Goal: Information Seeking & Learning: Learn about a topic

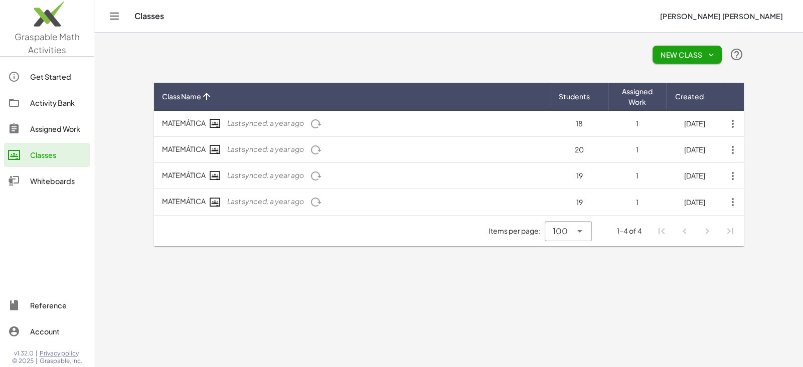
click at [60, 97] on div "Activity Bank" at bounding box center [58, 103] width 56 height 12
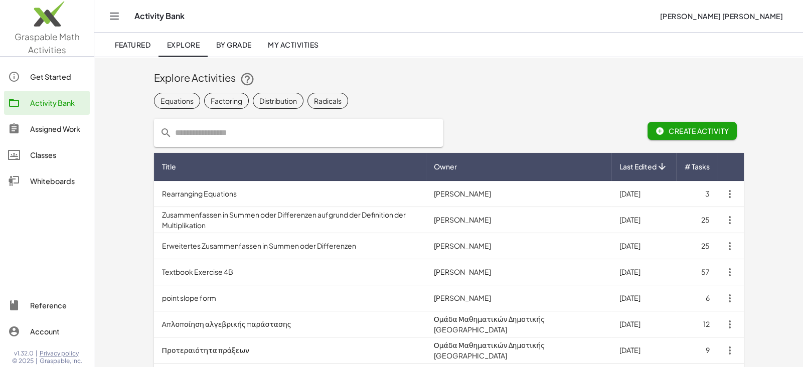
click at [248, 133] on input "text" at bounding box center [304, 133] width 265 height 28
type input "*"
type input "**********"
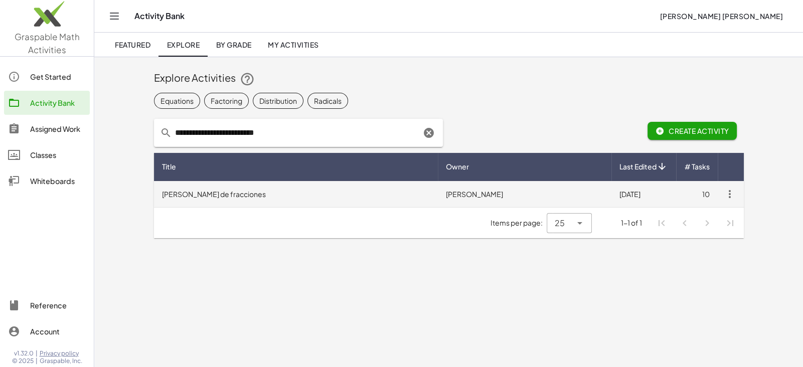
click at [215, 192] on td "Suma y resta de fracciones" at bounding box center [296, 194] width 284 height 26
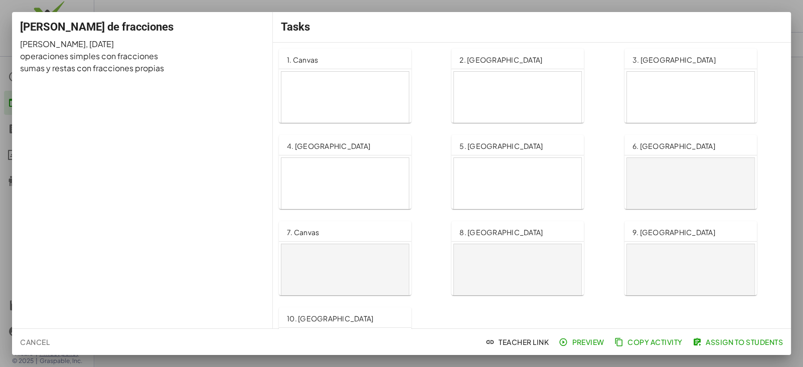
click at [353, 91] on div at bounding box center [344, 108] width 127 height 72
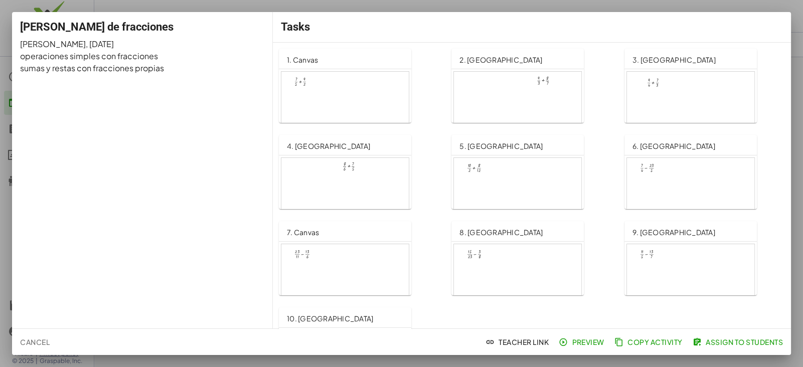
click at [792, 10] on div at bounding box center [401, 183] width 803 height 367
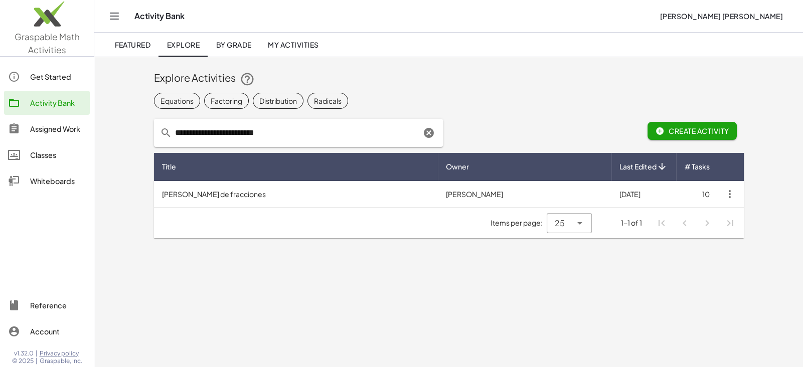
click at [290, 135] on input "**********" at bounding box center [296, 133] width 249 height 28
click at [57, 75] on div "Get Started" at bounding box center [58, 77] width 56 height 12
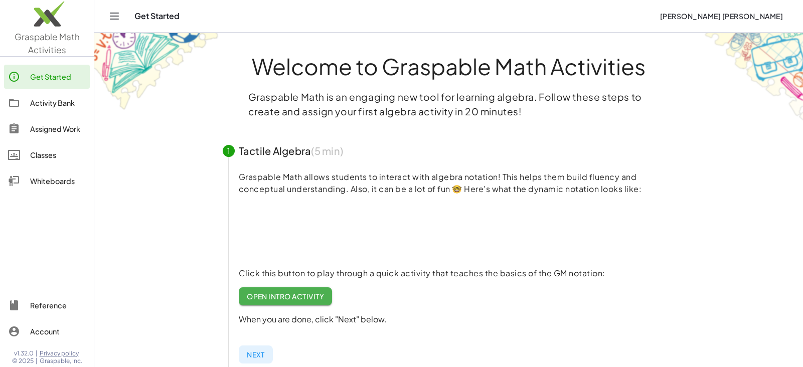
click at [57, 75] on div "Get Started" at bounding box center [58, 77] width 56 height 12
click at [58, 103] on div "Activity Bank" at bounding box center [58, 103] width 56 height 12
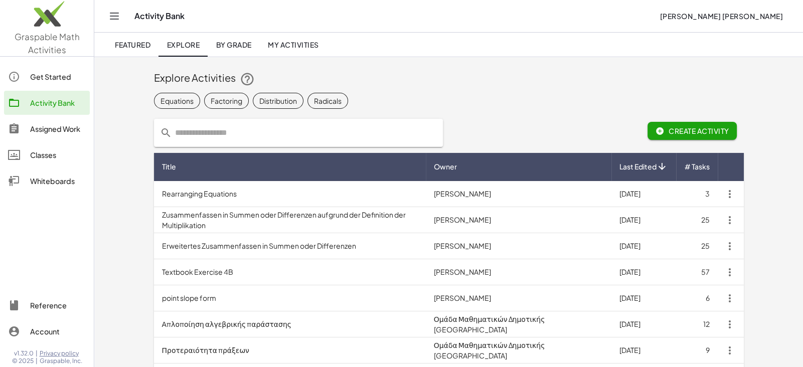
click at [193, 132] on input "text" at bounding box center [304, 133] width 265 height 28
type input "**********"
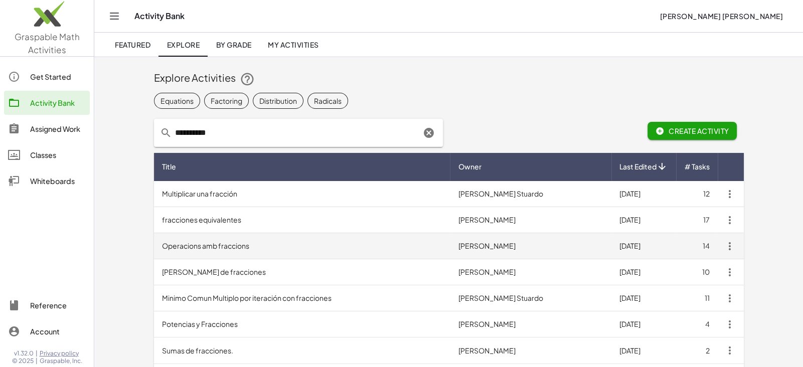
scroll to position [34, 0]
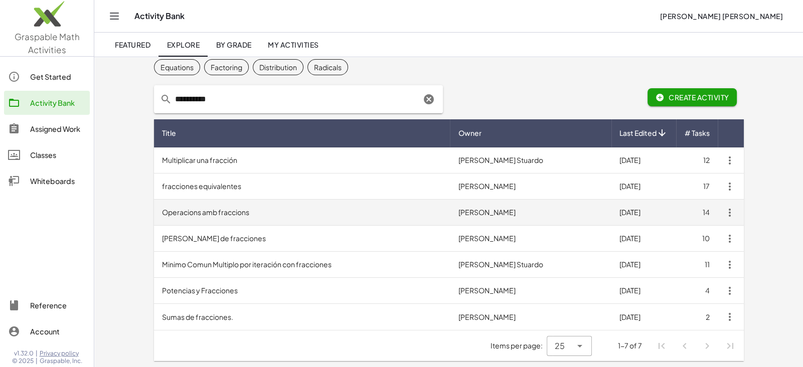
click at [220, 213] on td "Operacions amb fraccions" at bounding box center [302, 213] width 297 height 26
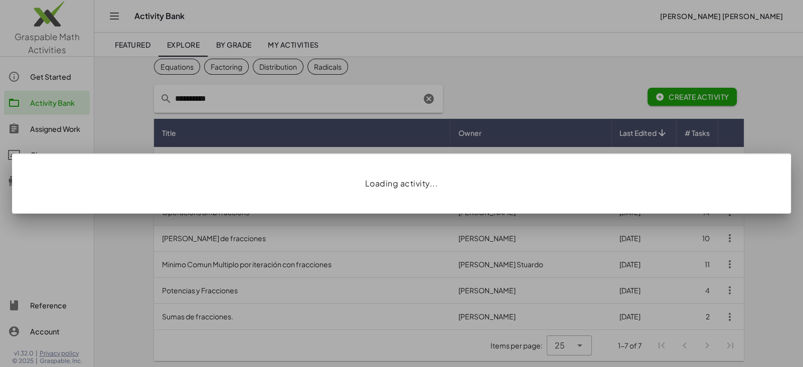
scroll to position [34, 0]
click at [220, 213] on div at bounding box center [401, 183] width 803 height 367
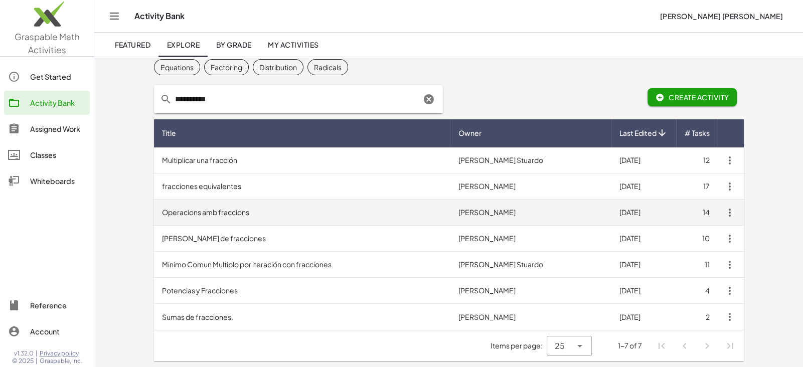
click at [220, 213] on td "Operacions amb fraccions" at bounding box center [302, 213] width 297 height 26
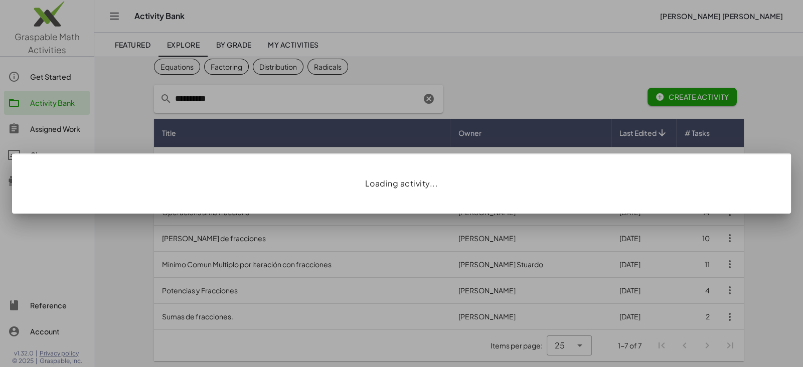
click at [128, 139] on div at bounding box center [401, 183] width 803 height 367
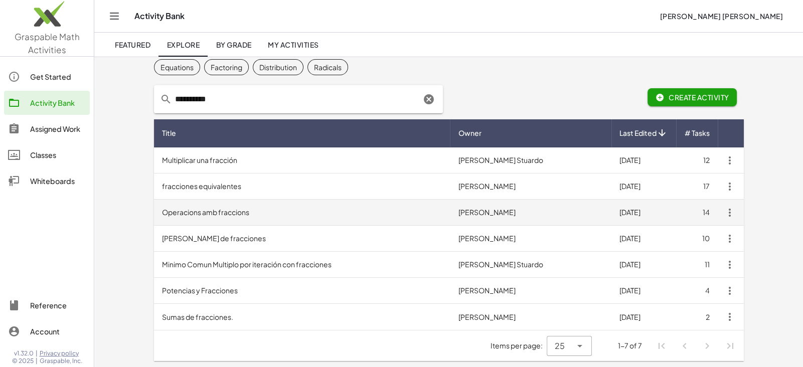
click at [206, 214] on td "Operacions amb fraccions" at bounding box center [302, 213] width 297 height 26
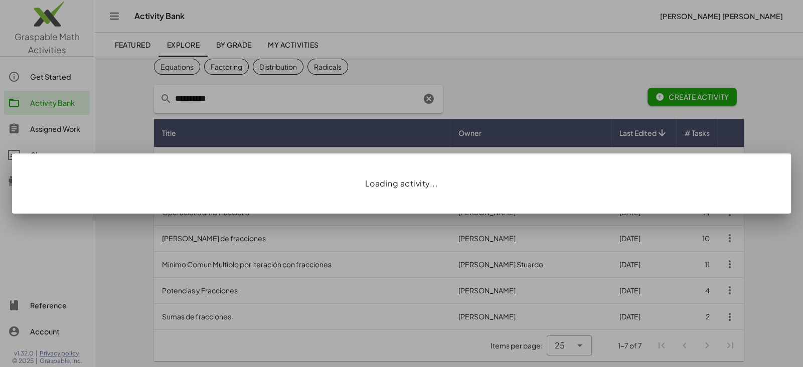
click at [138, 229] on div at bounding box center [401, 183] width 803 height 367
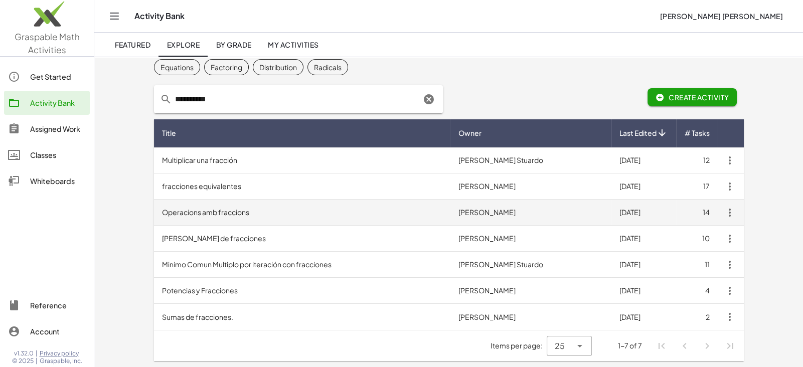
click at [183, 209] on td "Operacions amb fraccions" at bounding box center [302, 213] width 297 height 26
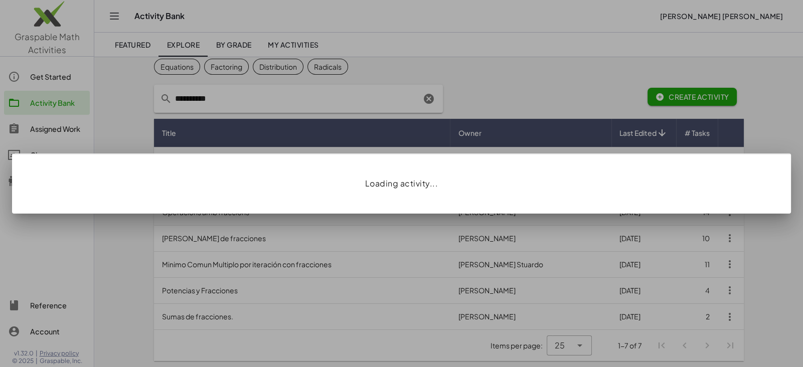
click at [183, 209] on div "Loading activity..." at bounding box center [401, 184] width 779 height 60
click at [104, 112] on div at bounding box center [401, 183] width 803 height 367
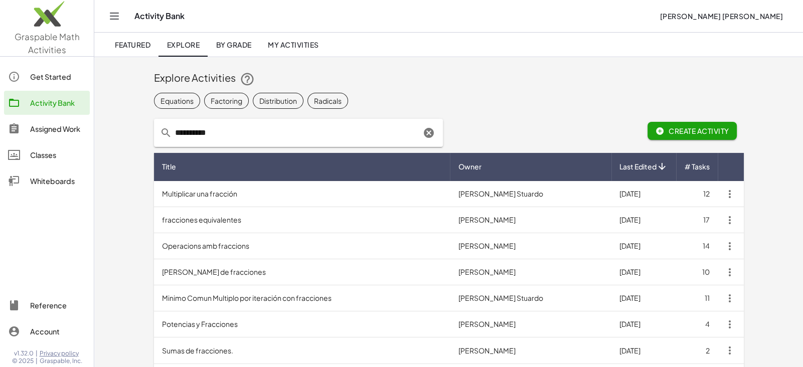
scroll to position [34, 0]
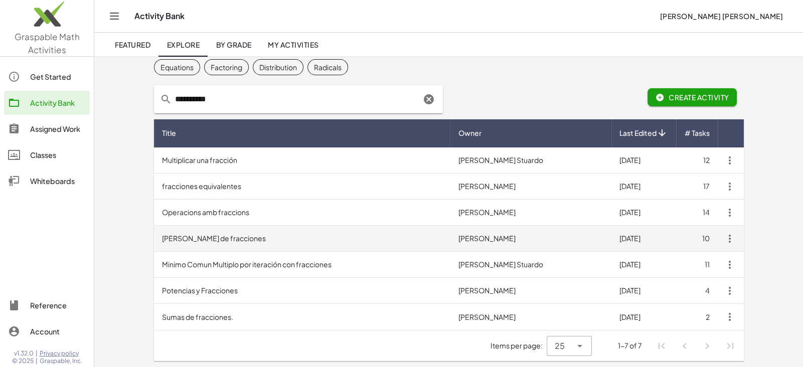
click at [210, 237] on td "Suma y resta de fracciones" at bounding box center [302, 239] width 297 height 26
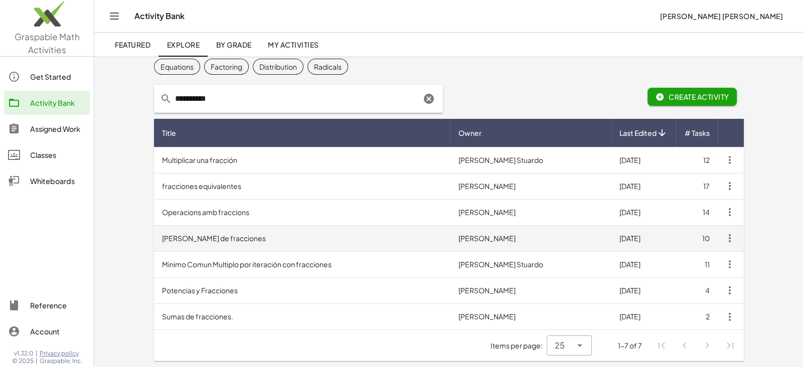
click at [210, 237] on div at bounding box center [401, 183] width 803 height 367
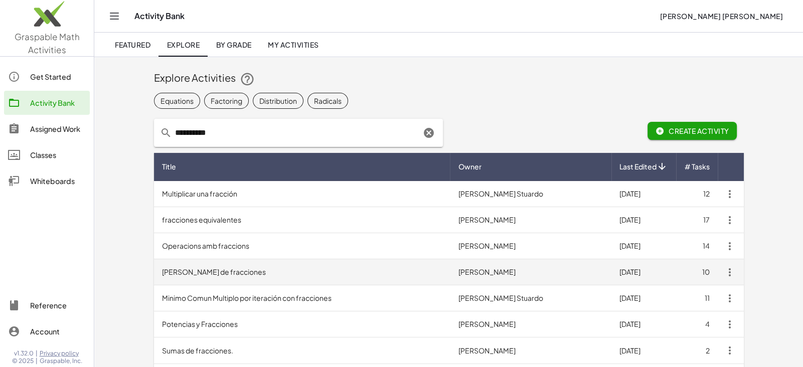
scroll to position [34, 0]
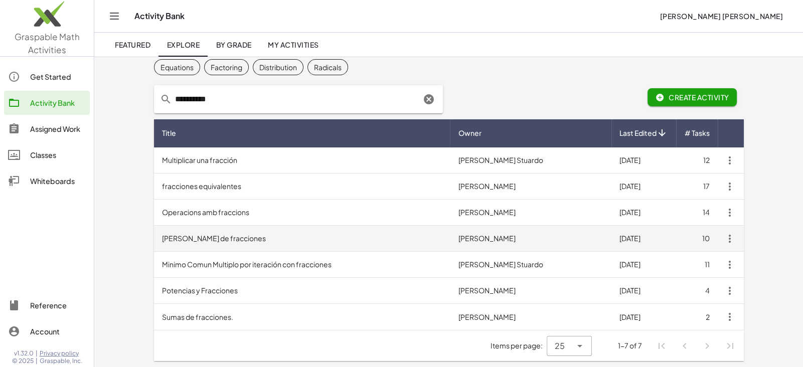
click at [210, 237] on td "Suma y resta de fracciones" at bounding box center [302, 239] width 297 height 26
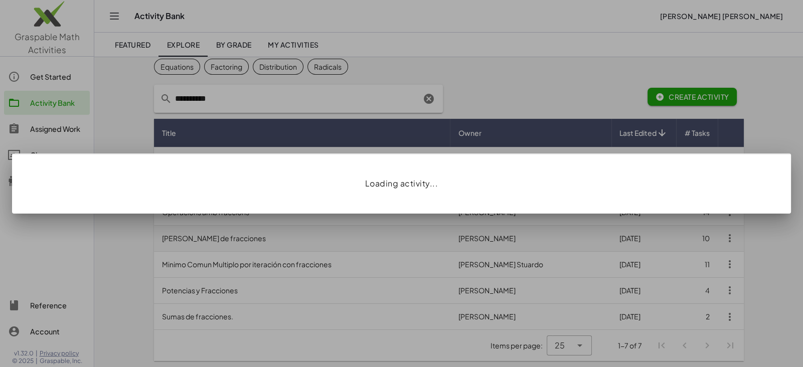
click at [210, 237] on div at bounding box center [401, 183] width 803 height 367
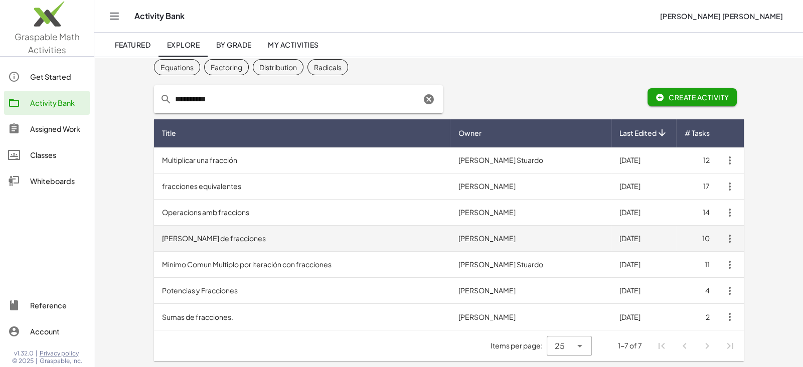
click at [210, 237] on td "Suma y resta de fracciones" at bounding box center [302, 239] width 297 height 26
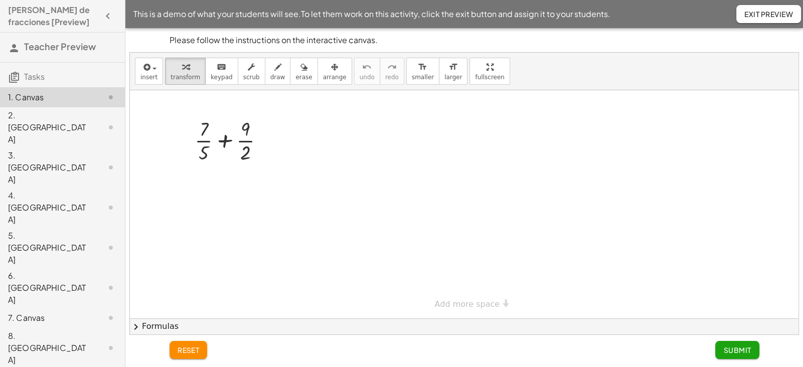
click at [38, 122] on div "2. [GEOGRAPHIC_DATA]" at bounding box center [48, 127] width 81 height 36
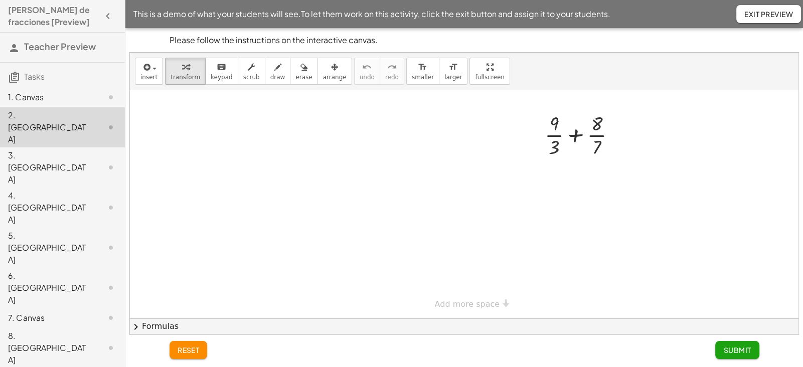
click at [39, 150] on div "3. Canvas" at bounding box center [48, 168] width 81 height 36
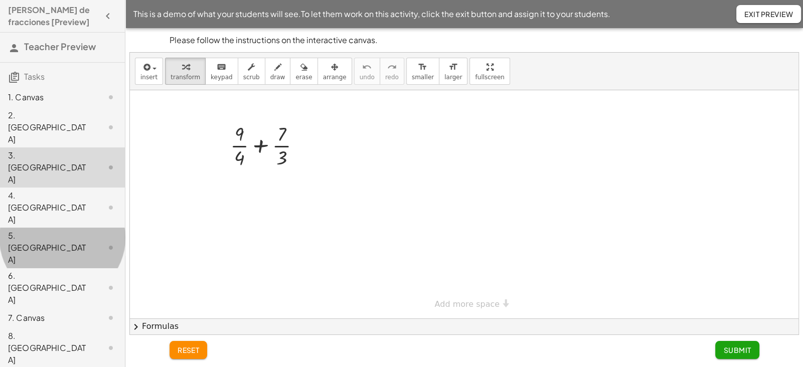
click at [38, 230] on div "5. Canvas" at bounding box center [48, 248] width 81 height 36
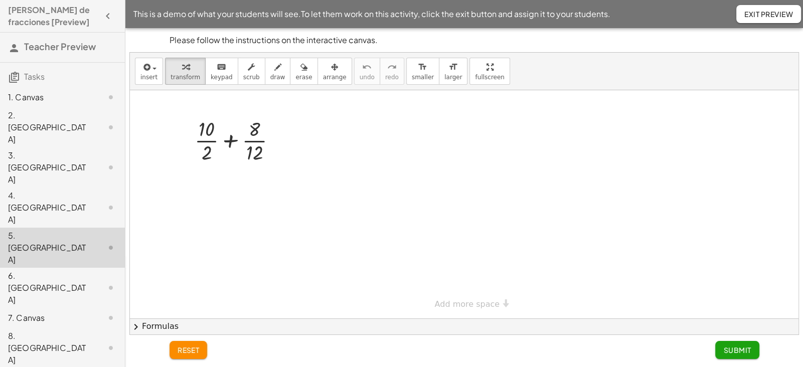
click at [32, 270] on div "6. Canvas" at bounding box center [48, 288] width 81 height 36
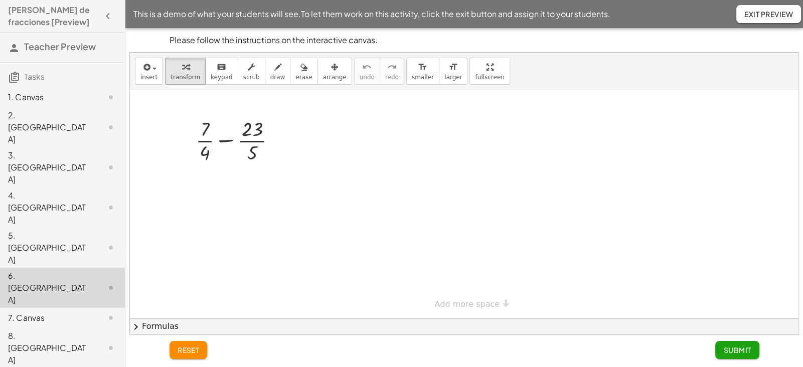
click at [31, 330] on div "8. Canvas" at bounding box center [48, 348] width 81 height 36
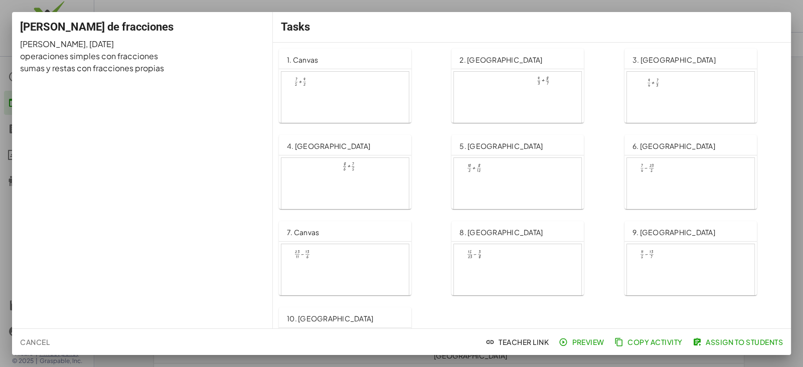
click at [9, 7] on div at bounding box center [401, 183] width 803 height 367
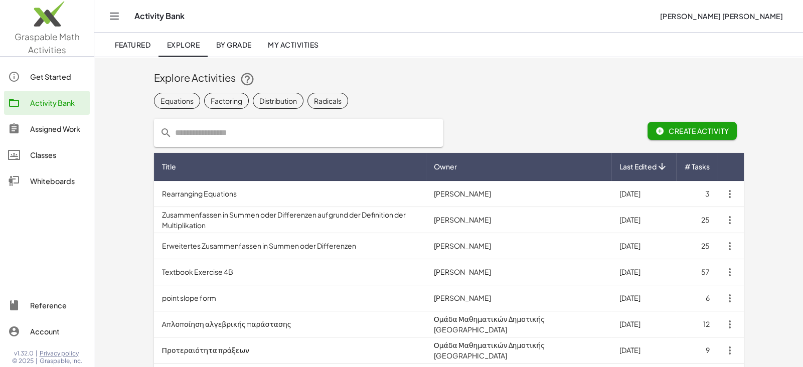
click at [268, 131] on input "text" at bounding box center [304, 133] width 265 height 28
type input "**********"
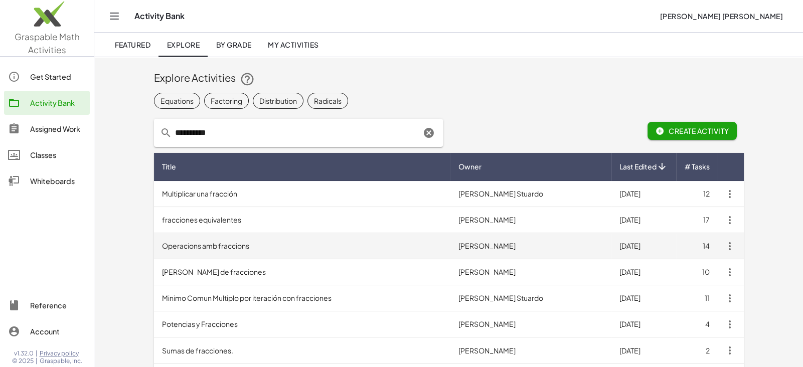
click at [193, 245] on td "Operacions amb fraccions" at bounding box center [302, 246] width 297 height 26
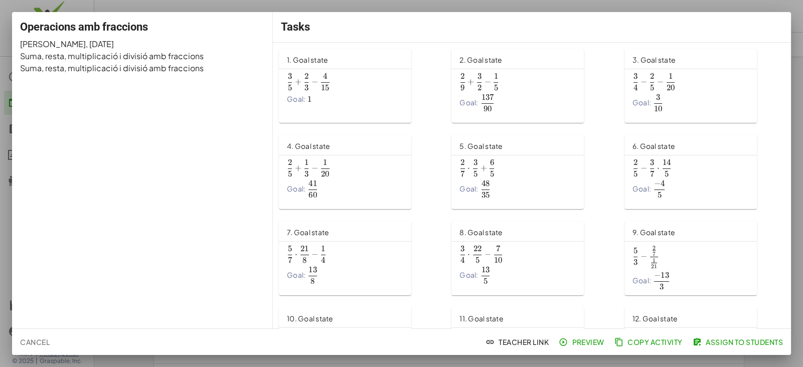
click at [358, 96] on div "Goal: 1 1 1" at bounding box center [345, 99] width 116 height 10
